Goal: Task Accomplishment & Management: Use online tool/utility

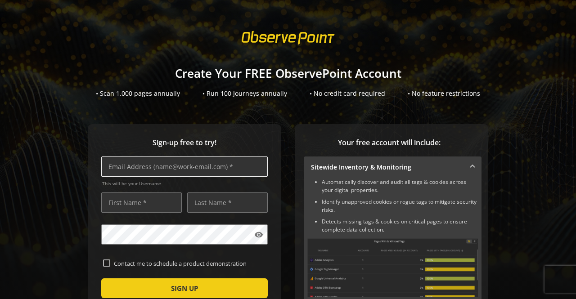
click at [212, 171] on input "text" at bounding box center [184, 166] width 166 height 20
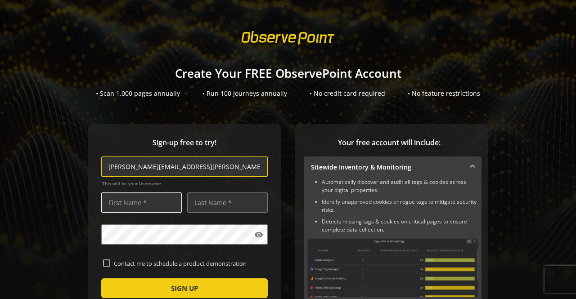
type input "[PERSON_NAME][EMAIL_ADDRESS][PERSON_NAME][DOMAIN_NAME]"
click at [151, 203] on input "text" at bounding box center [141, 202] width 80 height 20
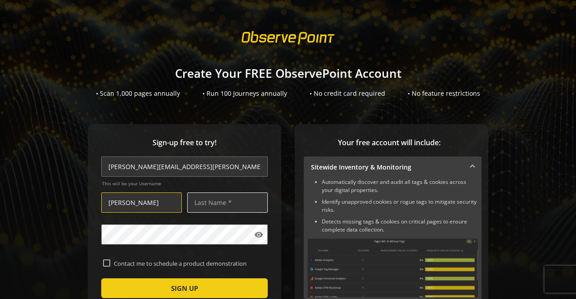
type input "[PERSON_NAME]"
click at [205, 203] on input "text" at bounding box center [227, 202] width 80 height 20
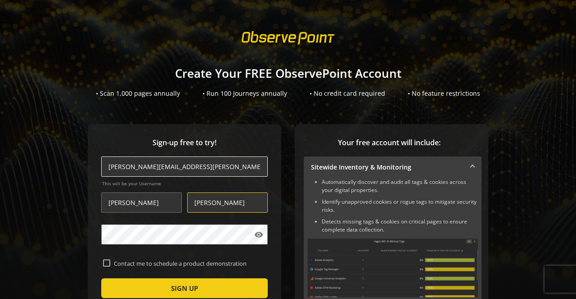
type input "[PERSON_NAME]"
drag, startPoint x: 205, startPoint y: 165, endPoint x: 131, endPoint y: 172, distance: 73.6
click at [131, 172] on input "[PERSON_NAME][EMAIL_ADDRESS][PERSON_NAME][DOMAIN_NAME]" at bounding box center [184, 166] width 166 height 20
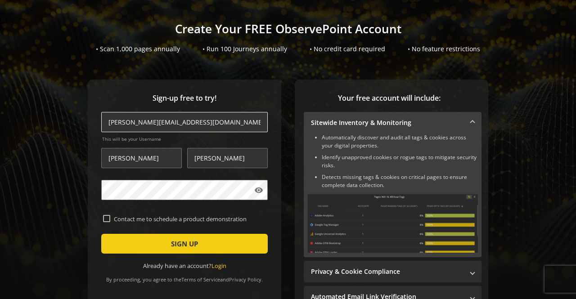
scroll to position [70, 0]
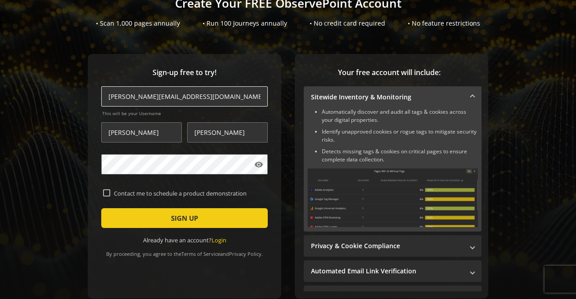
type input "[PERSON_NAME][EMAIL_ADDRESS][DOMAIN_NAME]"
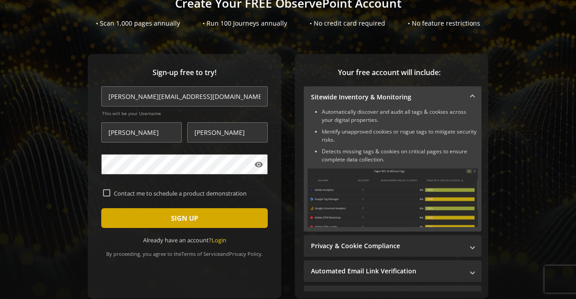
click at [121, 218] on span "submit" at bounding box center [184, 218] width 166 height 22
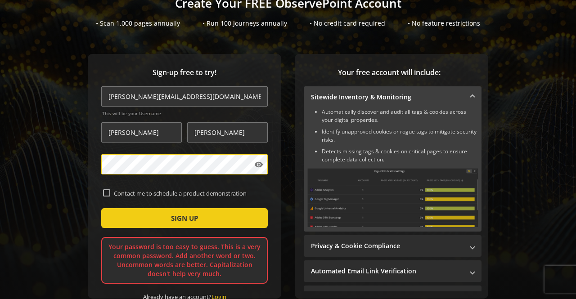
click at [88, 168] on div "Sign-up free to try! [PERSON_NAME][EMAIL_ADDRESS][DOMAIN_NAME] This will be you…" at bounding box center [184, 176] width 193 height 245
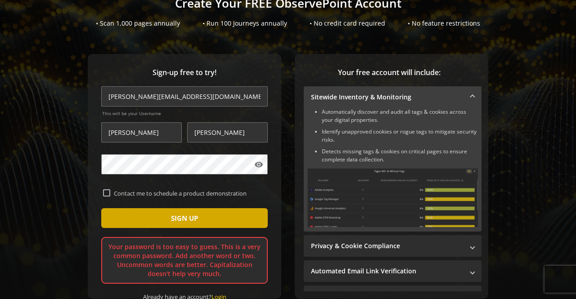
click at [135, 213] on span "submit" at bounding box center [184, 218] width 166 height 22
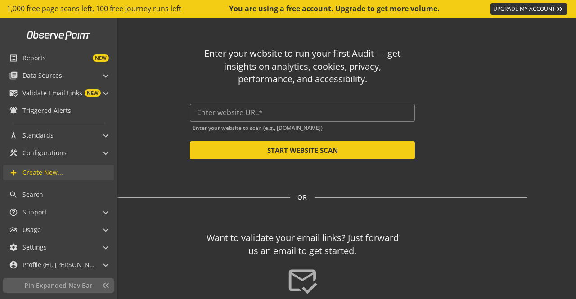
click at [16, 168] on mat-icon "add" at bounding box center [13, 172] width 9 height 9
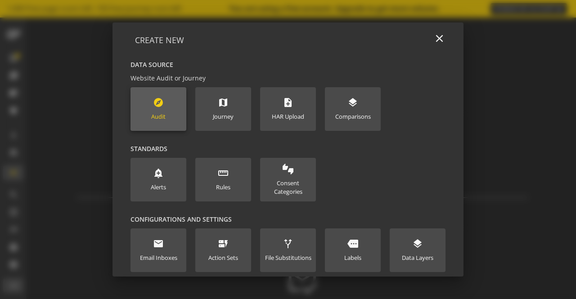
click at [162, 102] on div "explore Audit" at bounding box center [158, 109] width 14 height 24
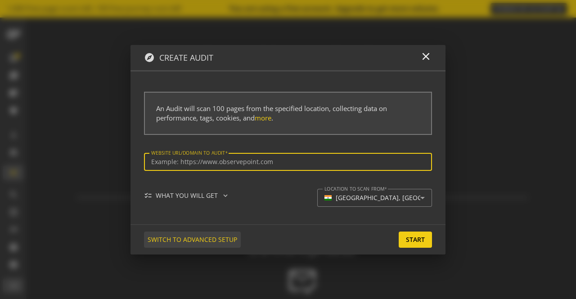
click at [196, 241] on span "SWITCH TO ADVANCED SETUP" at bounding box center [191, 240] width 89 height 16
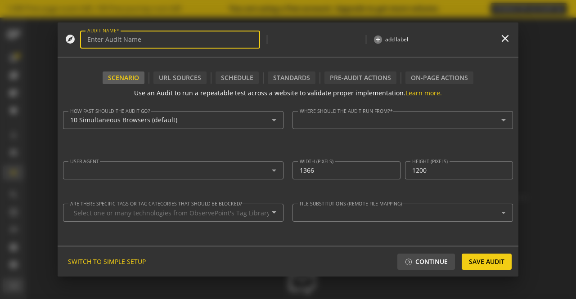
type input "Simple Audit - [DATE] 4:22pm"
type textarea "[PERSON_NAME][EMAIL_ADDRESS][DOMAIN_NAME]"
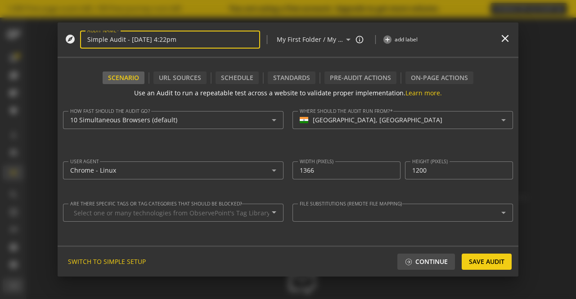
click at [112, 36] on input "Simple Audit - [DATE] 4:22pm" at bounding box center [169, 40] width 165 height 8
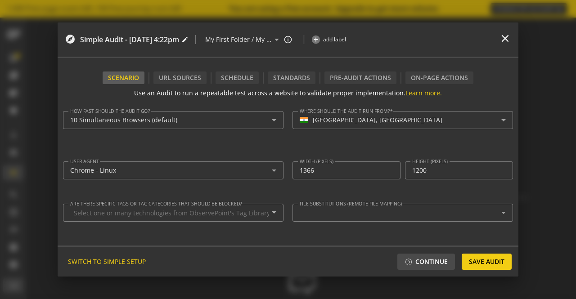
drag, startPoint x: 217, startPoint y: 35, endPoint x: 80, endPoint y: 37, distance: 137.6
click at [188, 42] on mat-icon "edit" at bounding box center [184, 39] width 7 height 7
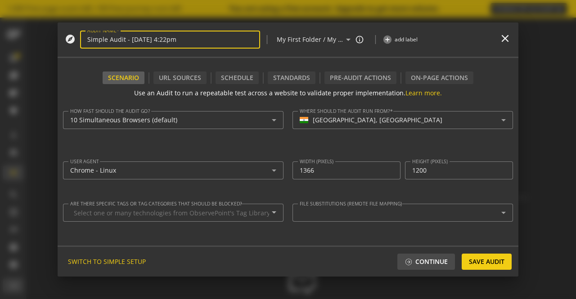
drag, startPoint x: 228, startPoint y: 37, endPoint x: 57, endPoint y: 40, distance: 170.5
click at [57, 40] on div "explore AUDIT NAME Simple Audit - [DATE] 4:22pm | My First Folder / My First Su…" at bounding box center [288, 149] width 576 height 299
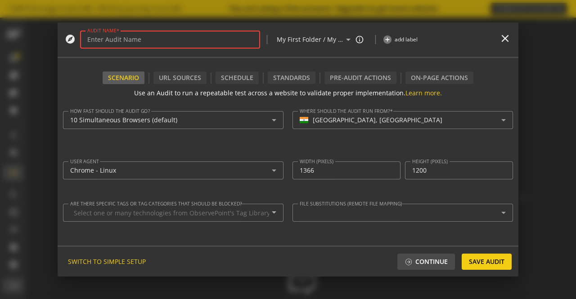
click at [146, 42] on input "AUDIT NAME" at bounding box center [169, 40] width 165 height 8
paste input "[DOMAIN_NAME]"
type input "[DOMAIN_NAME]"
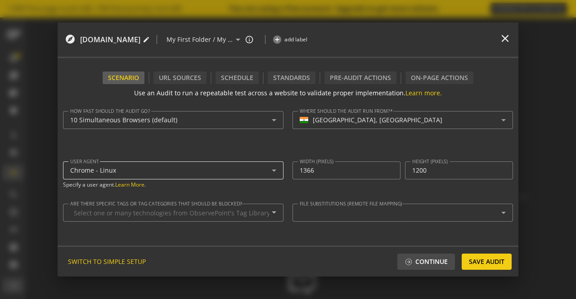
click at [212, 167] on div "Chrome - Linux" at bounding box center [170, 171] width 201 height 8
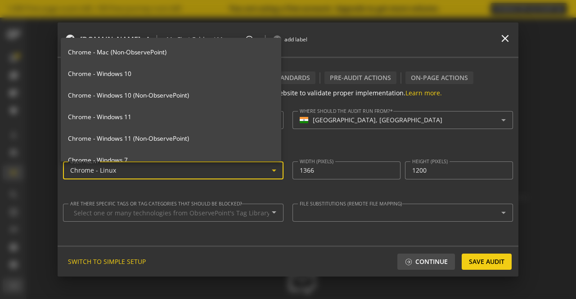
scroll to position [154, 0]
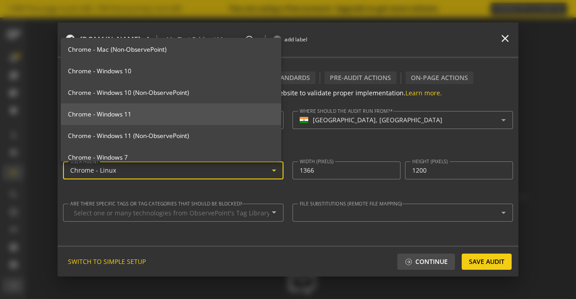
click at [149, 115] on span "Chrome - Windows 11" at bounding box center [171, 114] width 206 height 8
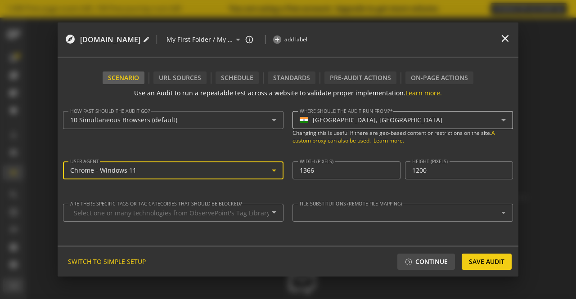
click at [326, 121] on div "[GEOGRAPHIC_DATA], [GEOGRAPHIC_DATA]" at bounding box center [378, 120] width 130 height 8
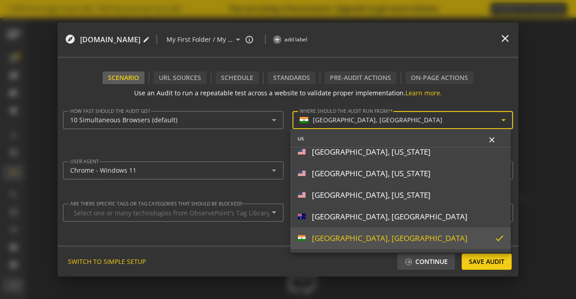
scroll to position [9, 0]
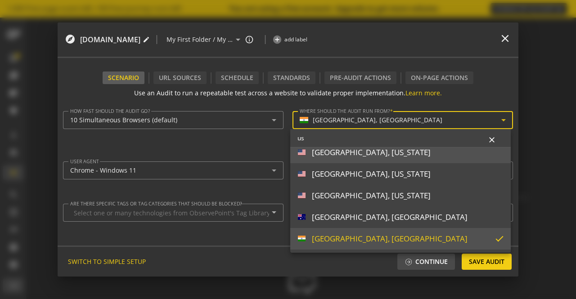
type input "us"
click at [324, 152] on div "[GEOGRAPHIC_DATA], [US_STATE]" at bounding box center [371, 152] width 119 height 10
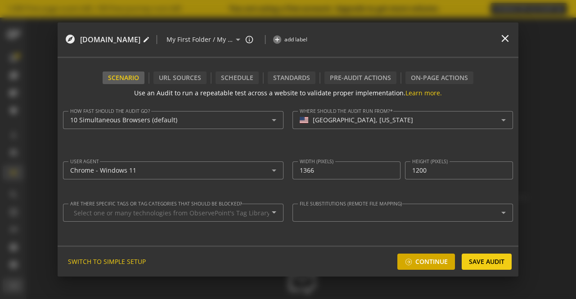
click at [410, 261] on span at bounding box center [408, 262] width 8 height 8
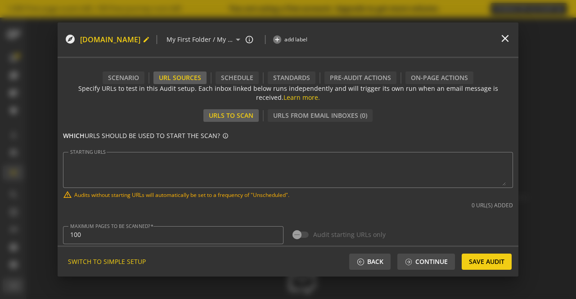
click at [150, 42] on mat-icon "edit" at bounding box center [146, 39] width 7 height 7
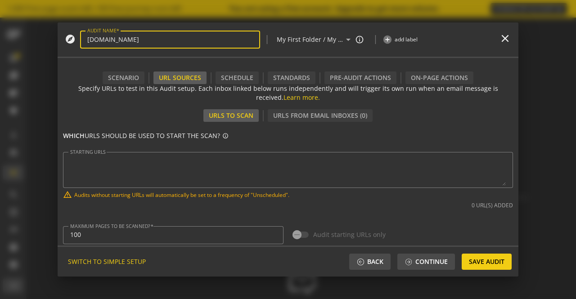
drag, startPoint x: 161, startPoint y: 36, endPoint x: 64, endPoint y: 37, distance: 97.1
click at [64, 37] on div "explore AUDIT NAME [DOMAIN_NAME] | My First Folder / My First Subfolder arrow_d…" at bounding box center [288, 40] width 460 height 36
type input "[DOMAIN_NAME] I US - CA I Chrome - Win11 I Accept All"
click at [101, 163] on textarea "STARTING URLS" at bounding box center [287, 169] width 435 height 31
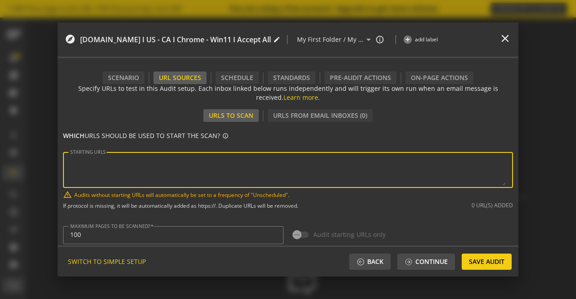
click at [173, 167] on textarea "STARTING URLS" at bounding box center [287, 169] width 435 height 31
paste textarea "[URL][DOMAIN_NAME][DOMAIN_NAME][DOMAIN_NAME]"
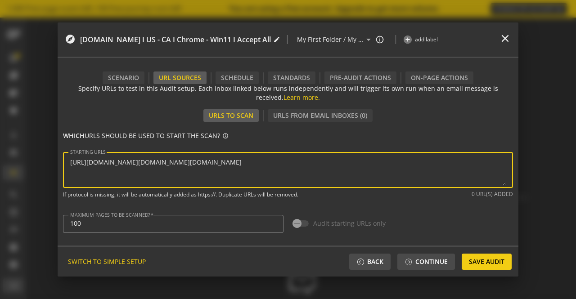
scroll to position [26, 0]
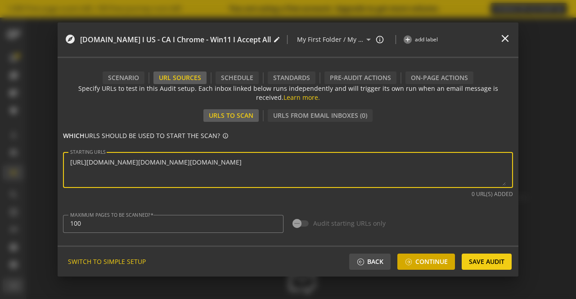
type textarea "[URL][DOMAIN_NAME][DOMAIN_NAME][DOMAIN_NAME]"
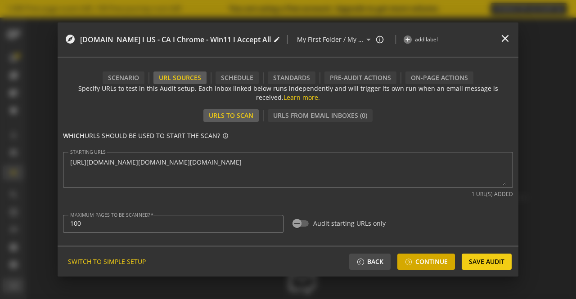
click at [443, 260] on span "Continue" at bounding box center [431, 262] width 32 height 16
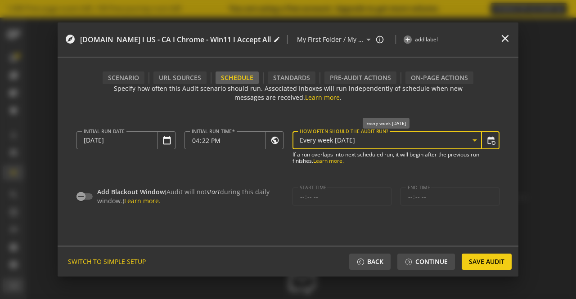
click at [352, 142] on span "Every week [DATE]" at bounding box center [326, 140] width 55 height 9
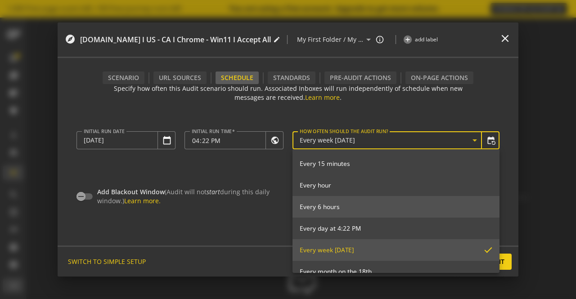
scroll to position [100, 0]
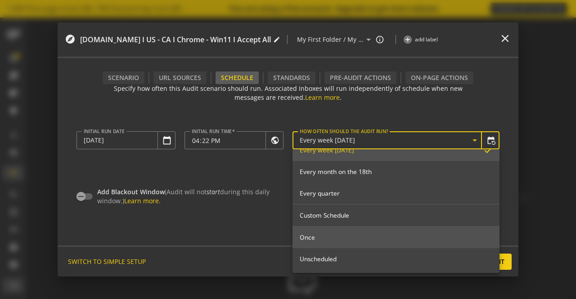
click at [325, 237] on span "Once" at bounding box center [395, 237] width 192 height 8
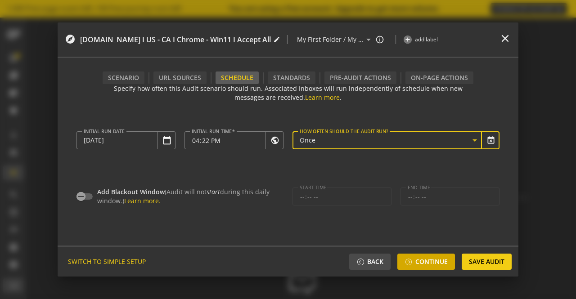
click at [425, 258] on span "Continue" at bounding box center [431, 262] width 32 height 16
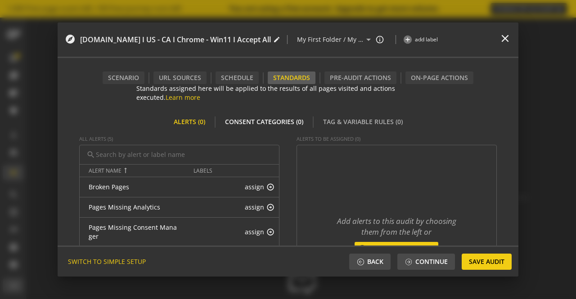
click at [259, 119] on div "Consent Categories (0)" at bounding box center [263, 122] width 89 height 13
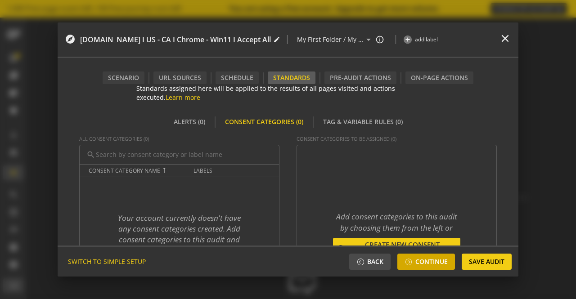
click at [411, 257] on span "Continue" at bounding box center [425, 262] width 43 height 16
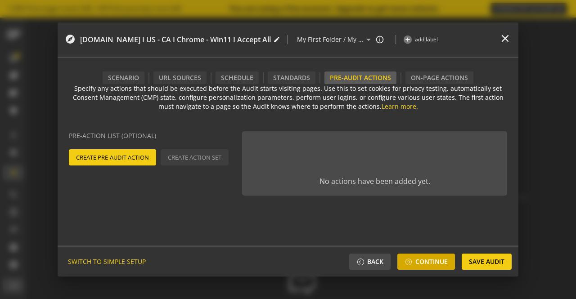
click at [411, 257] on span "Continue" at bounding box center [425, 262] width 43 height 16
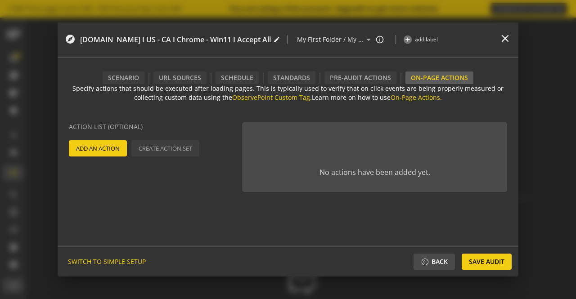
click at [86, 146] on span "Add An Action" at bounding box center [98, 148] width 44 height 16
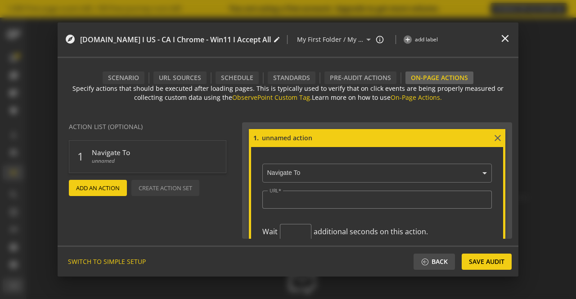
click at [318, 174] on ng-select "× Navigate To" at bounding box center [376, 172] width 229 height 22
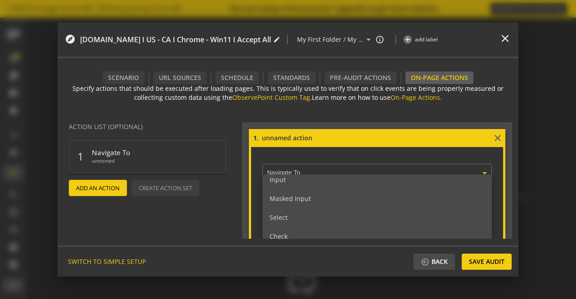
scroll to position [53, 0]
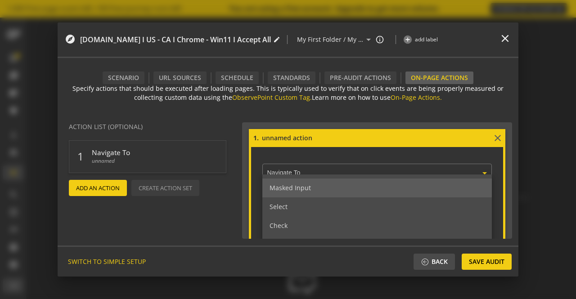
click at [304, 191] on span "Masked Input" at bounding box center [289, 187] width 41 height 9
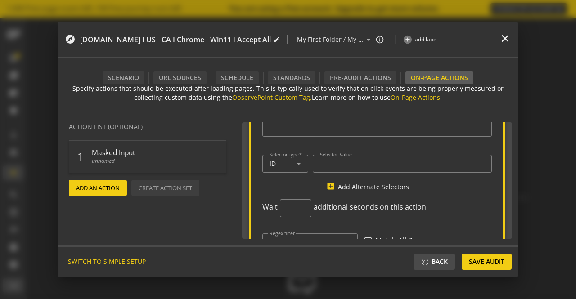
scroll to position [73, 0]
click at [291, 207] on input "number" at bounding box center [295, 207] width 17 height 9
type input "1"
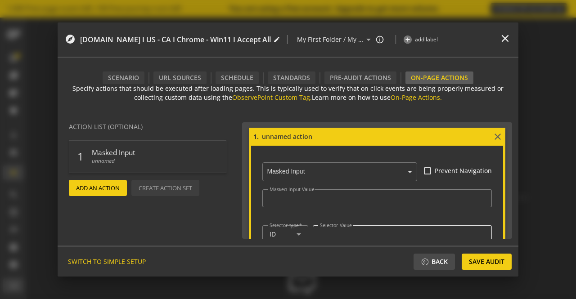
scroll to position [1, 0]
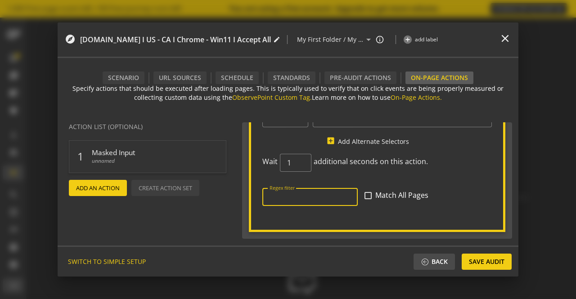
click at [311, 189] on div at bounding box center [309, 197] width 81 height 18
paste input "^https:\/\/login\.repairstack\.3m\.com\/3maad\.onmicrosoft\.com\/b2c_1a_smart_h…"
click at [312, 193] on input "^https:\/\/login\.repairstack\.3m\.com\/3maad\.onmicrosoft\.com\/b2c_1a_smart_h…" at bounding box center [309, 197] width 81 height 8
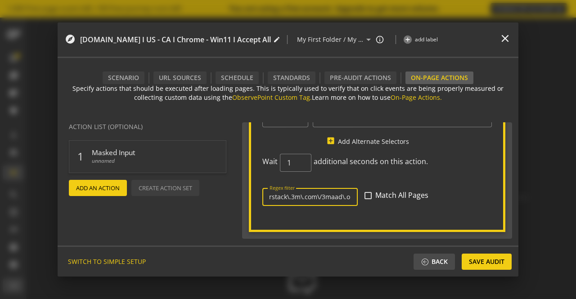
scroll to position [0, 61]
type input "^https:\/\/login\.repairstack\.3m\.com\/3maad\.onmicrosoft\.com\/b2c_1a_smart_h…"
click at [458, 161] on action-wait-time "Wait 1 additional seconds on this action." at bounding box center [376, 167] width 229 height 27
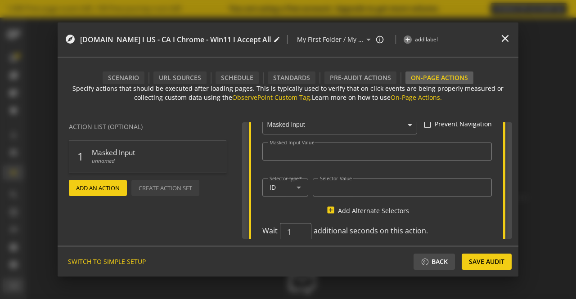
scroll to position [46, 0]
click at [335, 189] on input "Selector Value" at bounding box center [402, 190] width 165 height 8
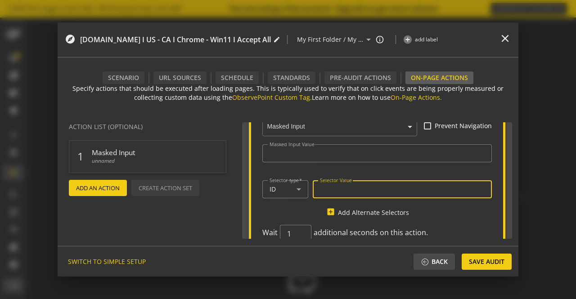
paste input "signInName"
type input "signInName"
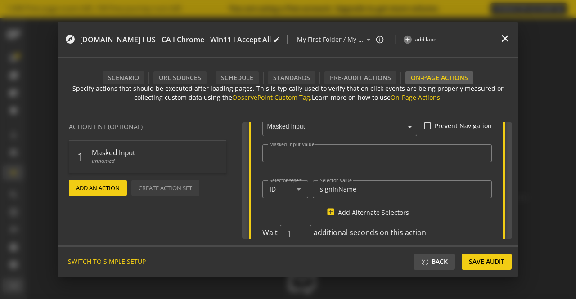
click at [86, 186] on span "Add An Action" at bounding box center [98, 188] width 44 height 16
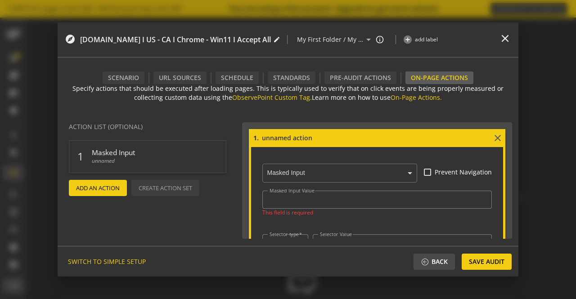
scroll to position [0, 0]
click at [304, 199] on input "Masked Input Value" at bounding box center [376, 200] width 215 height 8
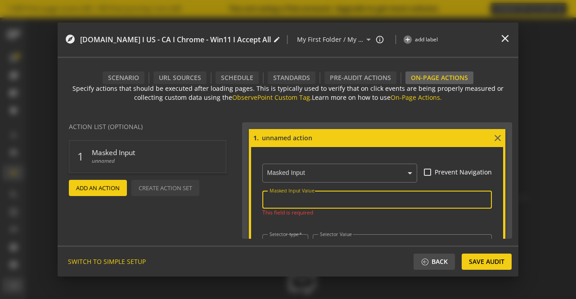
paste input "ae-prodssomngr"
type input "ae-prodssomngr"
click at [108, 186] on span "Add An Action" at bounding box center [98, 188] width 44 height 16
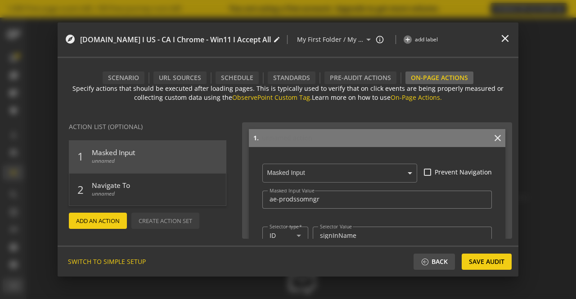
scroll to position [234, 0]
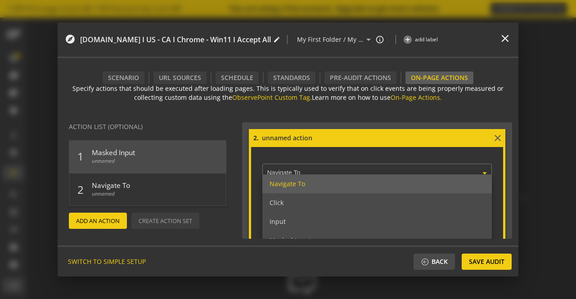
click at [365, 164] on div "× Navigate To" at bounding box center [372, 172] width 215 height 21
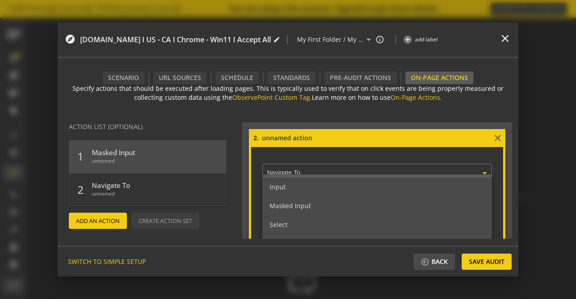
scroll to position [35, 0]
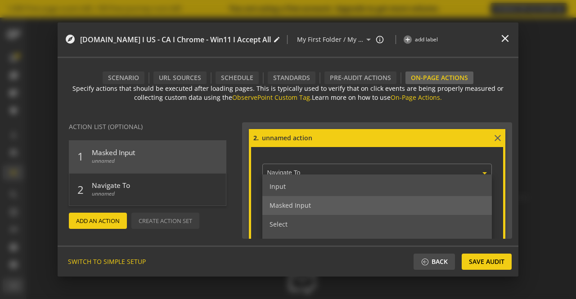
click at [338, 208] on div "Masked Input" at bounding box center [376, 205] width 229 height 19
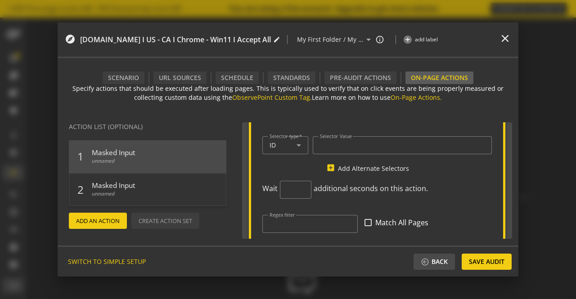
scroll to position [339, 0]
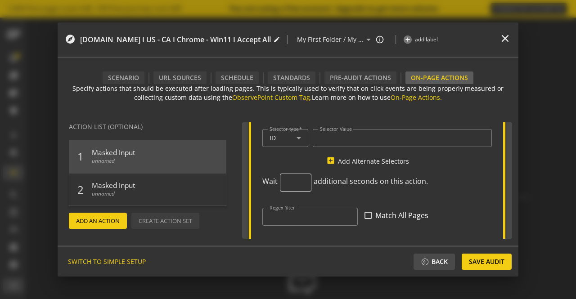
click at [293, 182] on input "number" at bounding box center [295, 183] width 17 height 9
type input "1"
click at [298, 224] on div at bounding box center [309, 217] width 81 height 18
click at [299, 219] on input "Regex filter" at bounding box center [309, 217] width 81 height 8
paste input "ae-prodssomngr"
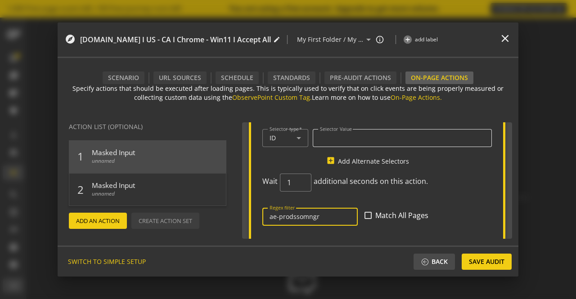
type input "ae-prodssomngr"
click at [334, 143] on div at bounding box center [402, 138] width 165 height 18
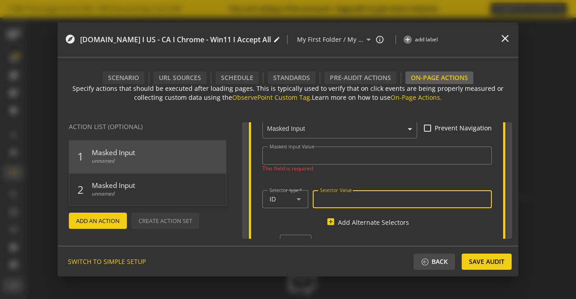
scroll to position [272, 0]
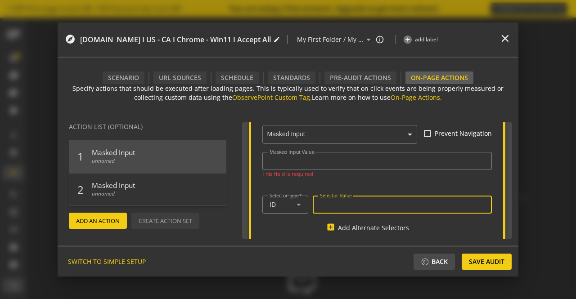
paste input "Testing@1234"
drag, startPoint x: 369, startPoint y: 205, endPoint x: 313, endPoint y: 201, distance: 56.0
click at [313, 201] on div "Selector Value Testing@1234" at bounding box center [402, 205] width 179 height 18
type input "Testing@1234"
click at [302, 156] on div at bounding box center [376, 161] width 215 height 18
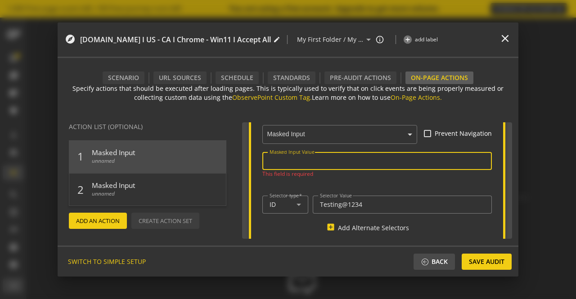
paste input "Testing@1234"
type input "Testing@1234"
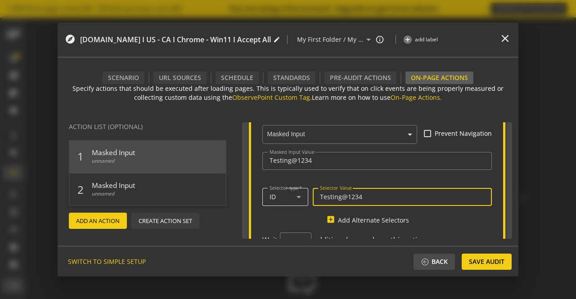
drag, startPoint x: 365, startPoint y: 194, endPoint x: 305, endPoint y: 196, distance: 60.3
click at [305, 196] on div "Selector type ID Selector Value Testing@1234" at bounding box center [376, 200] width 229 height 29
paste input "password"
type input "password"
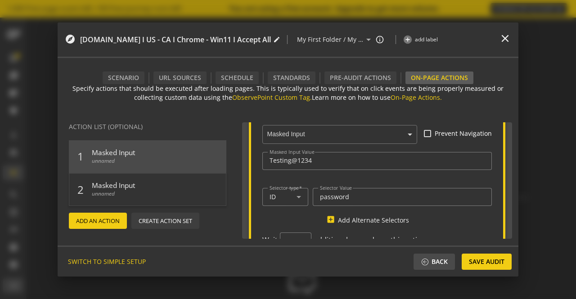
drag, startPoint x: 105, startPoint y: 222, endPoint x: 79, endPoint y: 223, distance: 26.1
click at [79, 223] on span "Add An Action" at bounding box center [98, 221] width 44 height 16
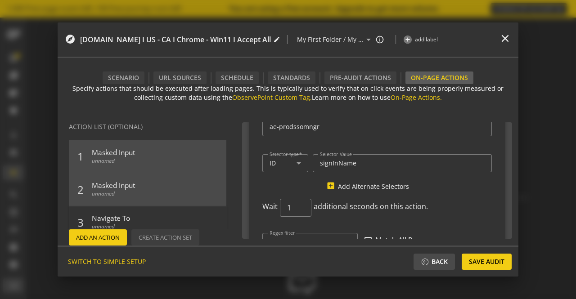
scroll to position [0, 0]
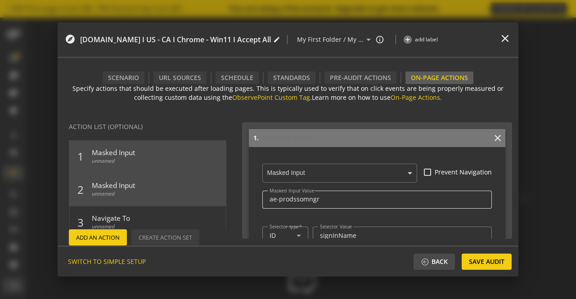
click at [292, 198] on input "ae-prodssomngr" at bounding box center [376, 200] width 215 height 8
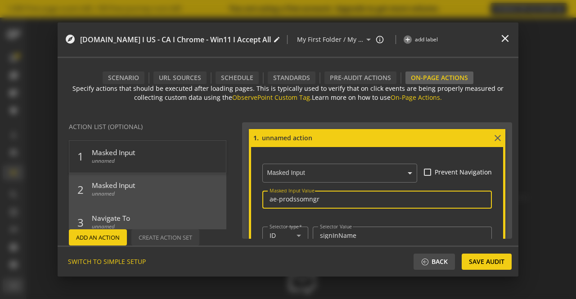
click at [292, 198] on input "ae-prodssomngr" at bounding box center [376, 200] width 215 height 8
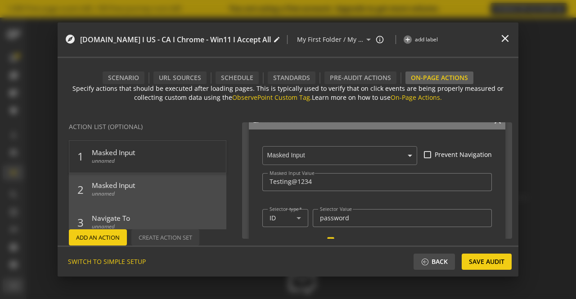
scroll to position [253, 0]
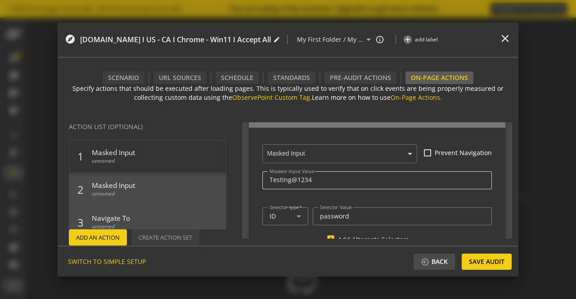
click at [289, 179] on input "Testing@1234" at bounding box center [376, 180] width 215 height 8
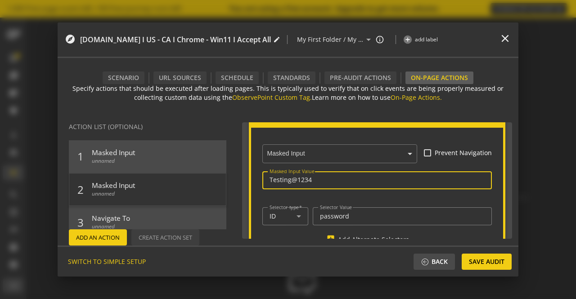
click at [289, 179] on input "Testing@1234" at bounding box center [376, 180] width 215 height 8
click at [279, 179] on input "Testing@1234" at bounding box center [376, 180] width 215 height 8
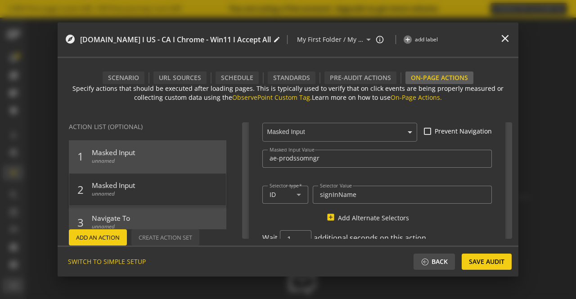
scroll to position [40, 0]
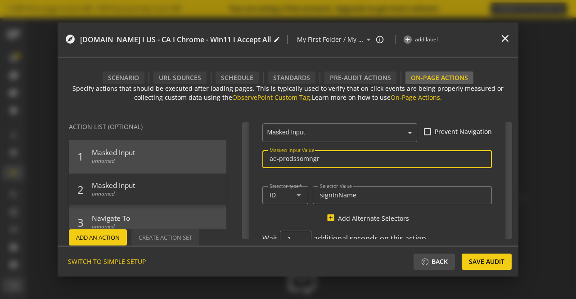
drag, startPoint x: 330, startPoint y: 156, endPoint x: 265, endPoint y: 154, distance: 65.2
click at [265, 154] on div "Masked Input Value ae-prodssomngr" at bounding box center [376, 159] width 229 height 18
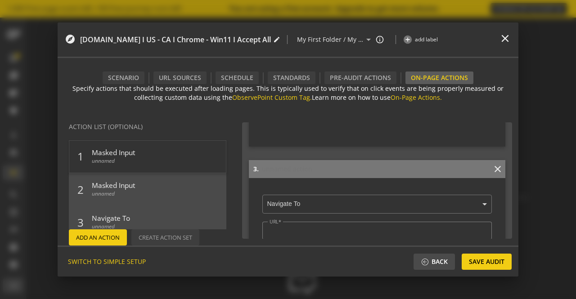
scroll to position [435, 0]
click at [495, 171] on mat-icon "close" at bounding box center [497, 170] width 11 height 11
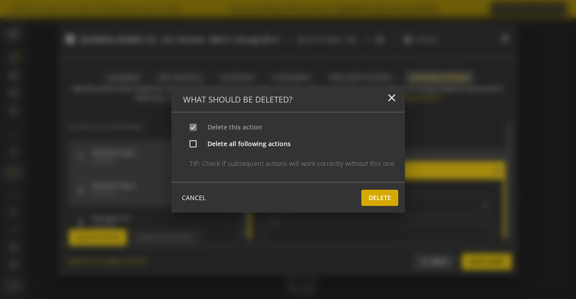
click at [373, 196] on span "Delete" at bounding box center [379, 198] width 22 height 16
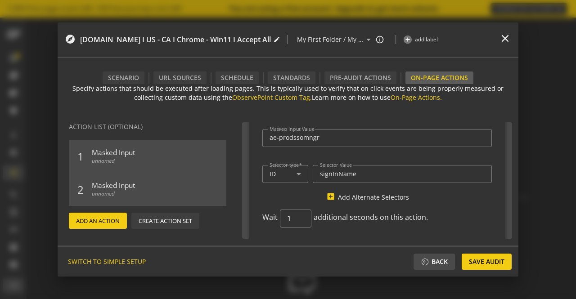
scroll to position [0, 0]
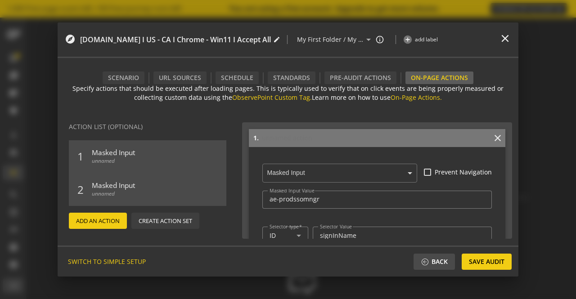
click at [280, 34] on audit-editor-header-name-control "[DOMAIN_NAME] I US - CA I Chrome - Win11 I Accept All edit" at bounding box center [180, 39] width 200 height 25
click at [280, 40] on mat-icon "edit" at bounding box center [276, 39] width 7 height 7
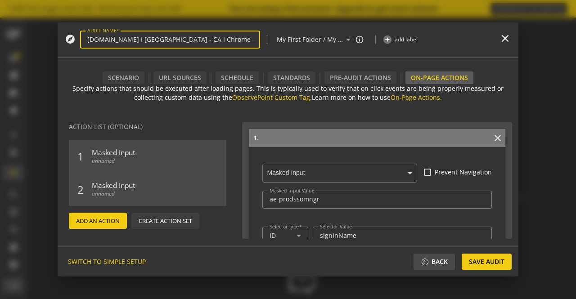
type input "[DOMAIN_NAME] I US - CA I Chrome - Win11 I"
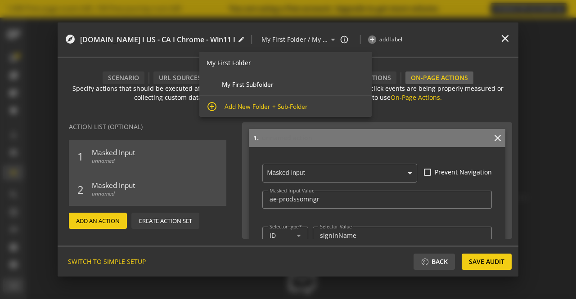
click at [179, 49] on audit-editor-header-name-control "[DOMAIN_NAME] I US - CA I Chrome - Win11 I edit" at bounding box center [162, 39] width 165 height 25
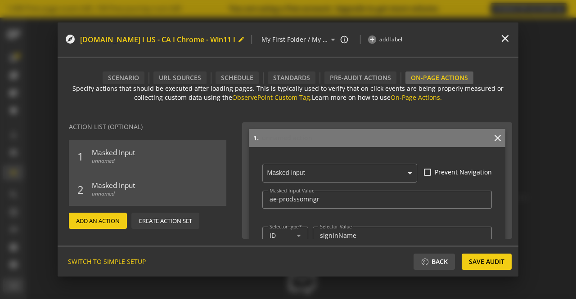
click at [245, 39] on mat-icon "edit" at bounding box center [240, 39] width 7 height 7
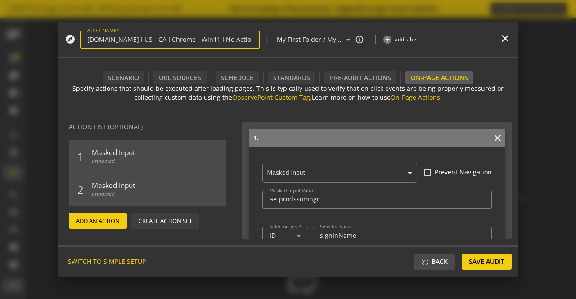
type input "[DOMAIN_NAME] I US - CA I Chrome - Win11 I No Action"
click at [141, 79] on div "Scenario" at bounding box center [124, 77] width 42 height 13
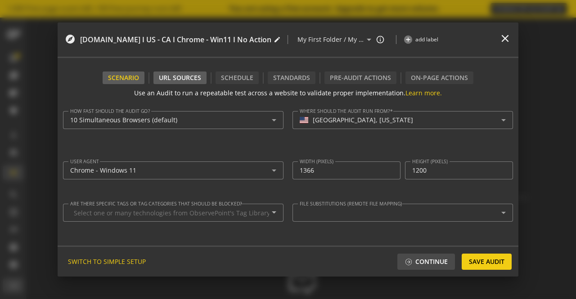
click at [178, 73] on div "URL Sources" at bounding box center [179, 77] width 53 height 13
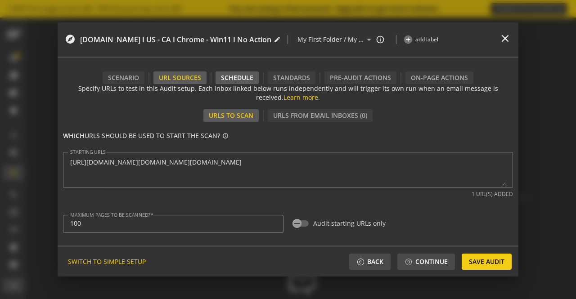
click at [246, 79] on div "Schedule" at bounding box center [236, 77] width 43 height 13
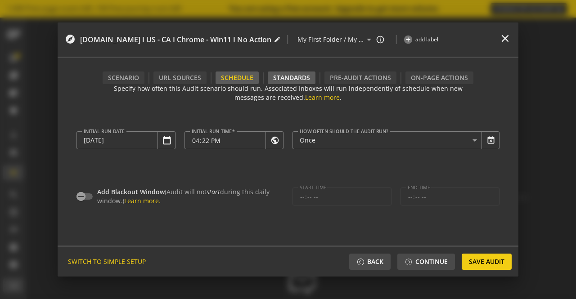
click at [298, 75] on div "Standards" at bounding box center [292, 77] width 48 height 13
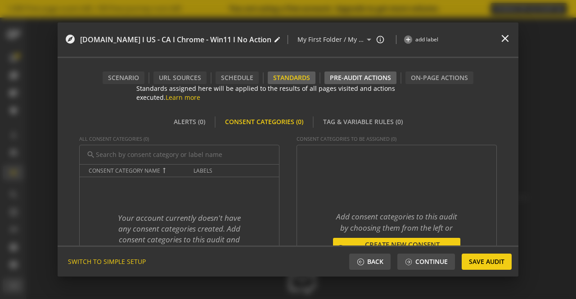
click at [358, 75] on div "Pre-audit Actions" at bounding box center [360, 77] width 72 height 13
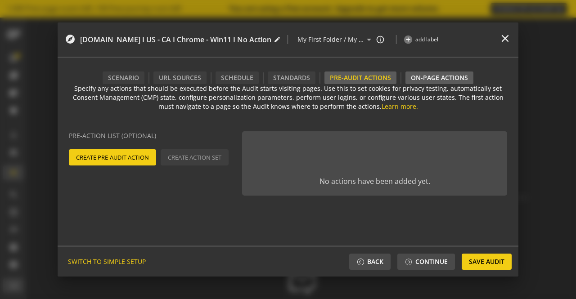
click at [416, 77] on div "On-Page Actions" at bounding box center [439, 77] width 68 height 13
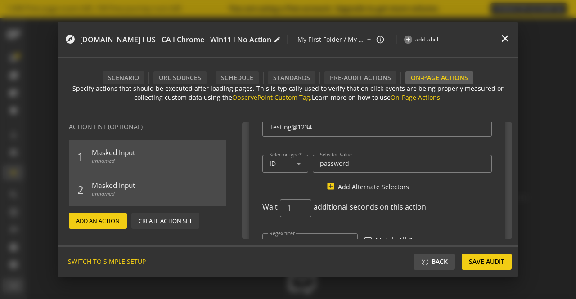
scroll to position [351, 0]
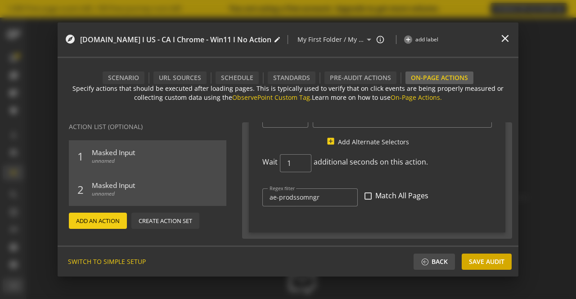
click at [499, 259] on span "Save Audit" at bounding box center [487, 262] width 36 height 16
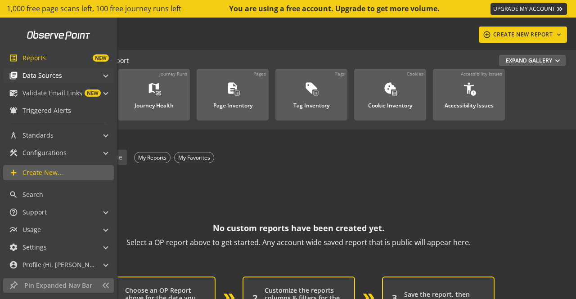
click at [59, 75] on span "Data Sources" at bounding box center [42, 75] width 40 height 9
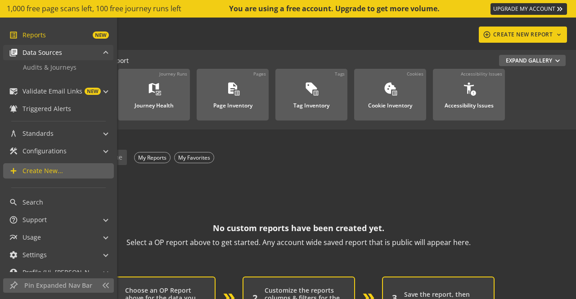
scroll to position [23, 0]
click at [49, 68] on span "Audits & Journeys" at bounding box center [50, 67] width 54 height 9
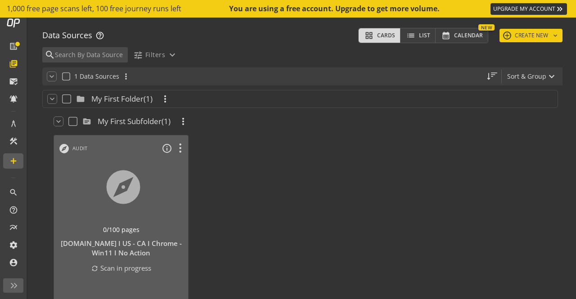
scroll to position [55, 0]
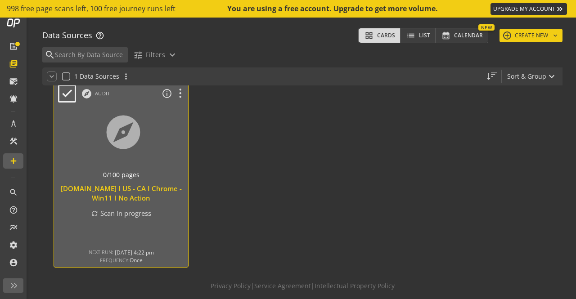
click at [143, 156] on div at bounding box center [121, 144] width 141 height 76
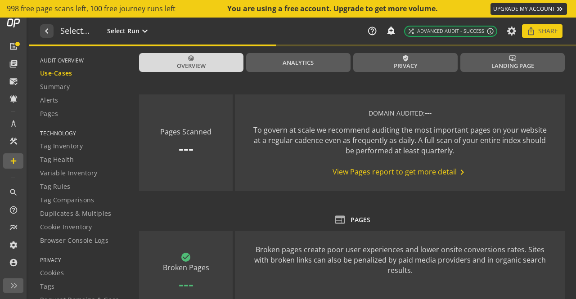
type textarea "Notes can include: -a description of what this audit is validating -changes in …"
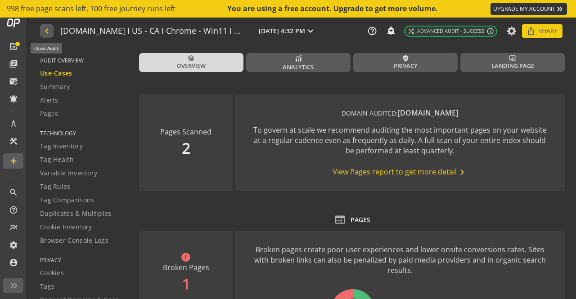
click at [48, 31] on mat-icon "navigate_before" at bounding box center [45, 31] width 9 height 11
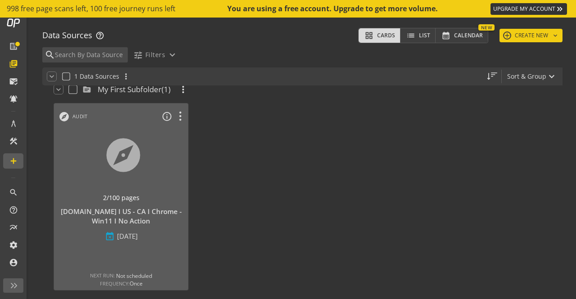
scroll to position [45, 0]
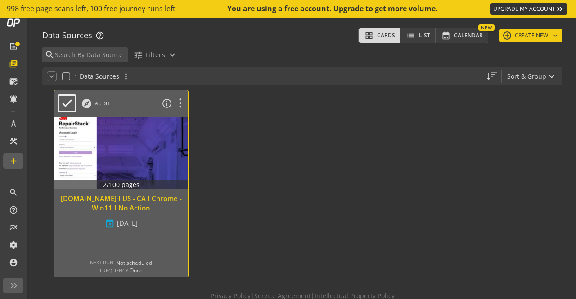
click at [130, 179] on div at bounding box center [121, 154] width 141 height 76
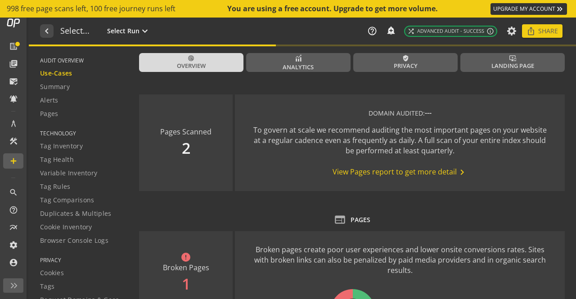
type textarea "Notes can include: -a description of what this audit is validating -changes in …"
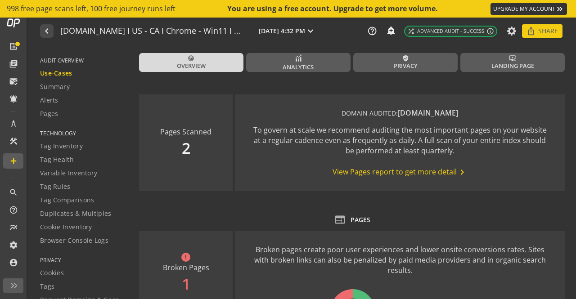
click at [375, 171] on span "View Pages report to get more detail chevron_right" at bounding box center [399, 172] width 135 height 11
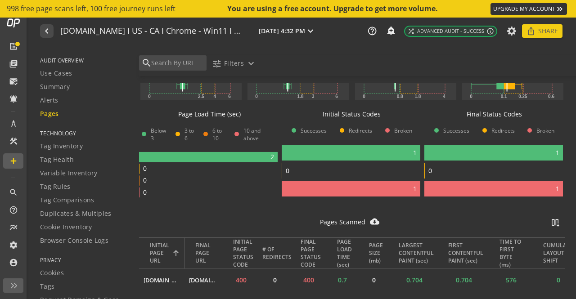
scroll to position [197, 0]
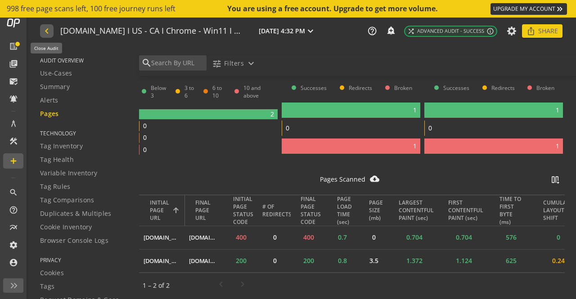
click at [42, 30] on mat-icon "navigate_before" at bounding box center [45, 31] width 9 height 11
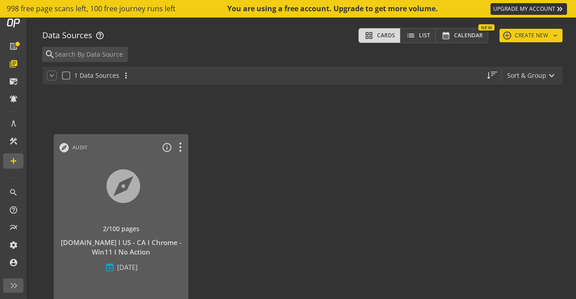
scroll to position [45, 0]
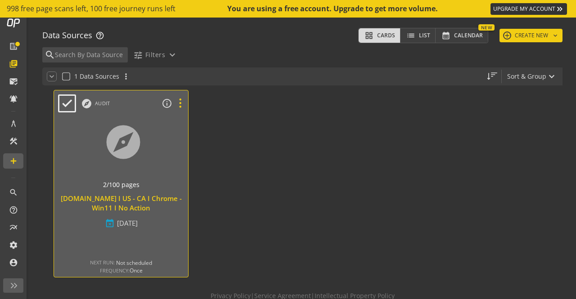
click at [179, 103] on icon at bounding box center [180, 104] width 16 height 12
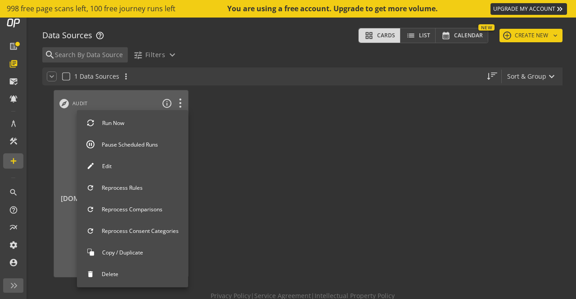
click at [127, 165] on button "Edit" at bounding box center [132, 166] width 111 height 19
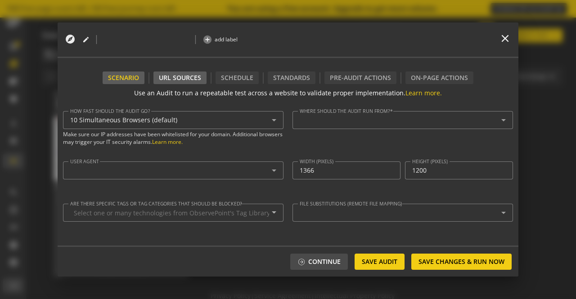
type textarea "[URL][DOMAIN_NAME][DOMAIN_NAME][DOMAIN_NAME]"
type input "^https?://([^/:\?]*\.)?[DOMAIN_NAME]([^.]|$)"
click at [163, 77] on div "URL Sources" at bounding box center [179, 77] width 53 height 13
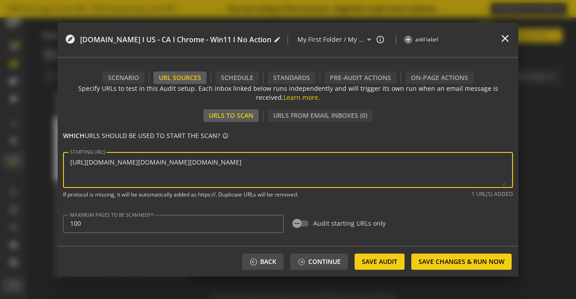
scroll to position [0, 0]
drag, startPoint x: 105, startPoint y: 159, endPoint x: 54, endPoint y: 159, distance: 51.3
click at [54, 159] on div "explore [DOMAIN_NAME] I US - CA I Chrome - Win11 I No Action edit | My First Fo…" at bounding box center [288, 149] width 576 height 299
click at [505, 40] on mat-icon "close" at bounding box center [505, 38] width 12 height 12
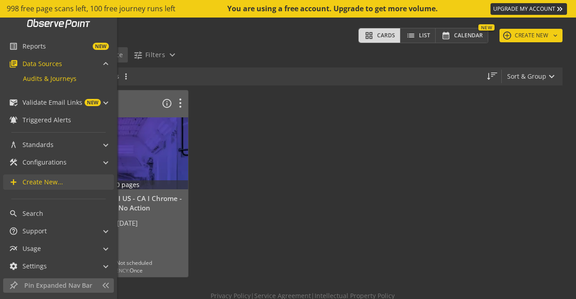
click at [14, 183] on mat-icon "add" at bounding box center [13, 182] width 9 height 9
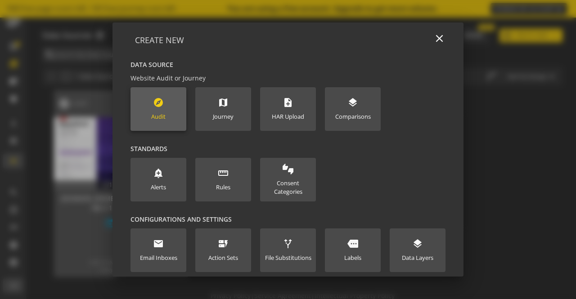
click at [130, 112] on new-data-option "explore Audit" at bounding box center [158, 109] width 56 height 44
click at [167, 108] on new-data-option "explore Audit" at bounding box center [158, 109] width 56 height 44
click at [158, 103] on mat-icon "explore" at bounding box center [158, 102] width 11 height 11
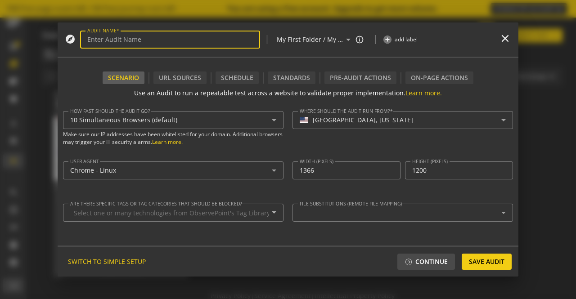
type textarea "[PERSON_NAME][EMAIL_ADDRESS][DOMAIN_NAME]"
